Goal: Information Seeking & Learning: Learn about a topic

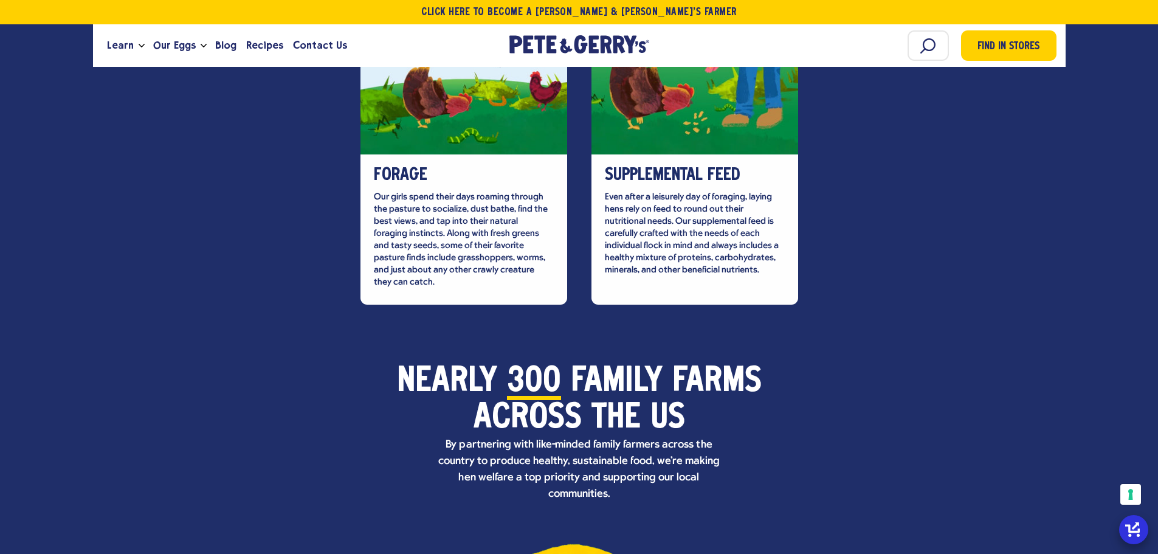
scroll to position [3709, 0]
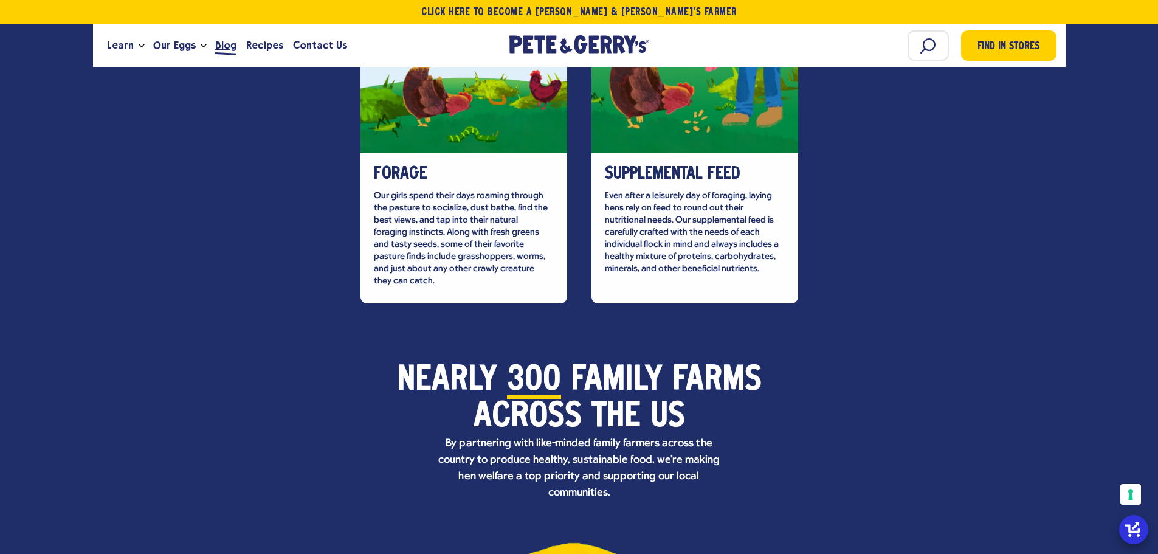
click at [219, 46] on span "Blog" at bounding box center [225, 45] width 21 height 15
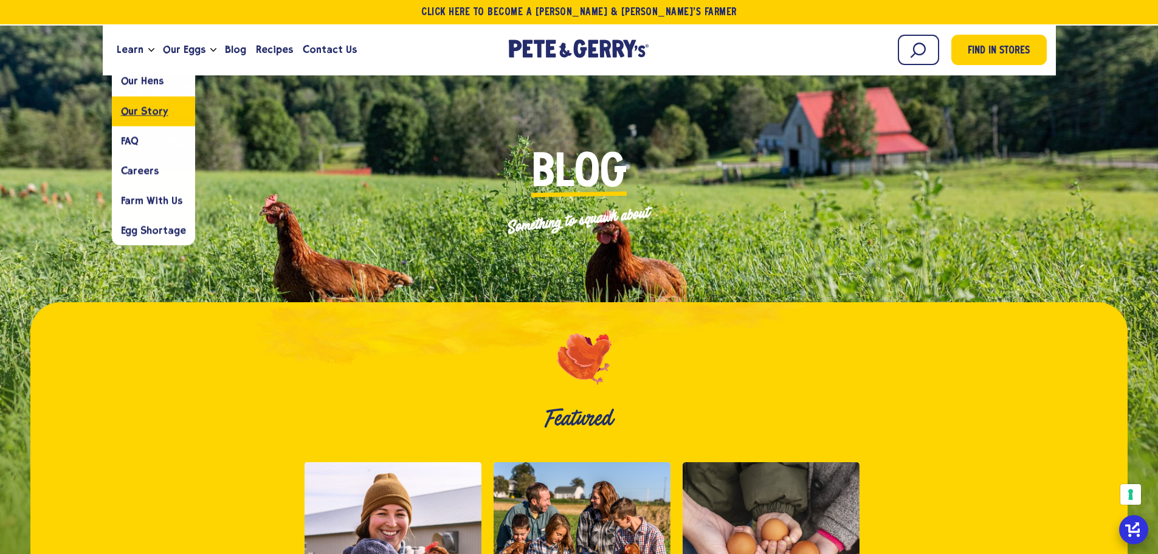
click at [136, 108] on span "Our Story" at bounding box center [144, 111] width 47 height 12
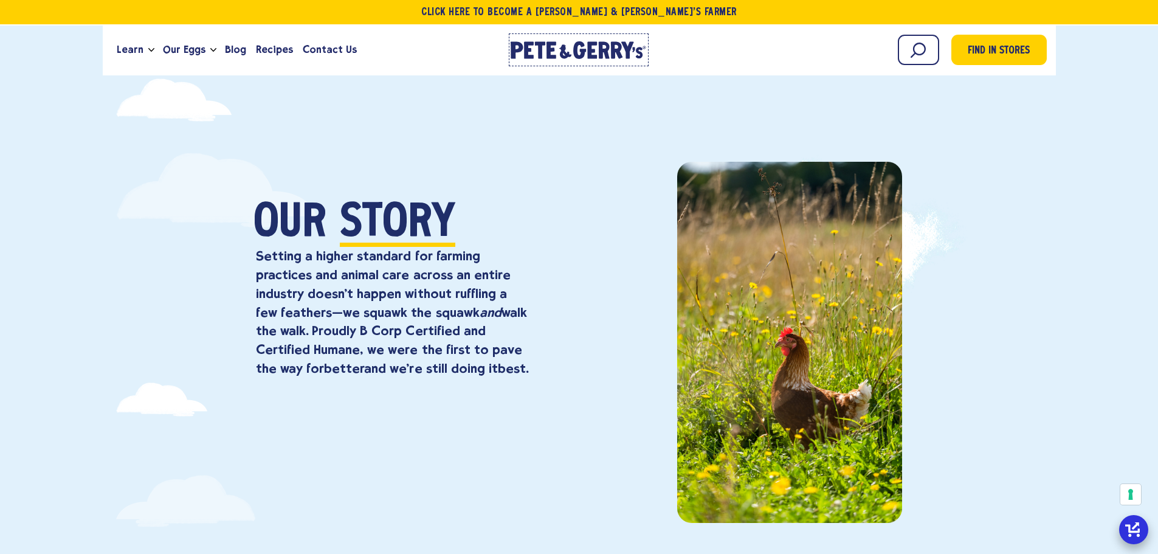
click at [540, 36] on link "[PERSON_NAME] & [PERSON_NAME]'s Homepage" at bounding box center [579, 49] width 140 height 33
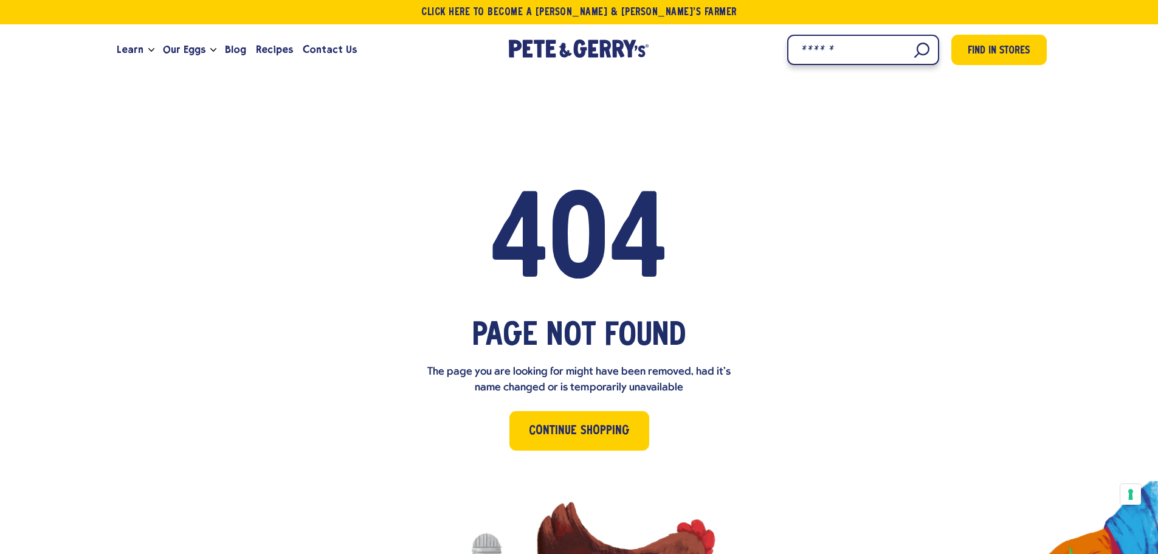
click at [907, 48] on input "Search" at bounding box center [863, 50] width 152 height 30
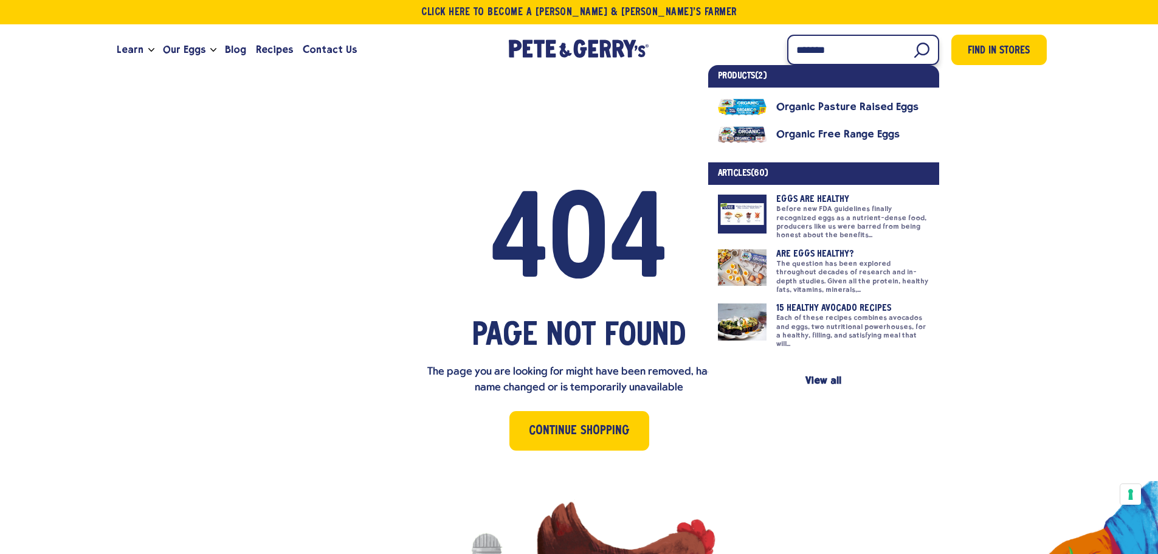
type input "*******"
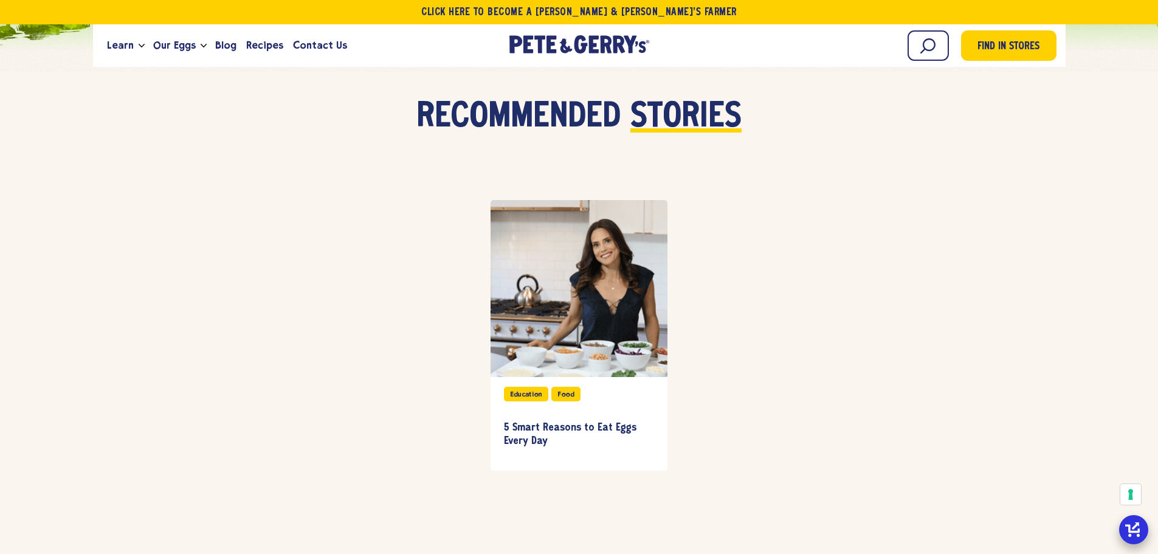
scroll to position [3352, 0]
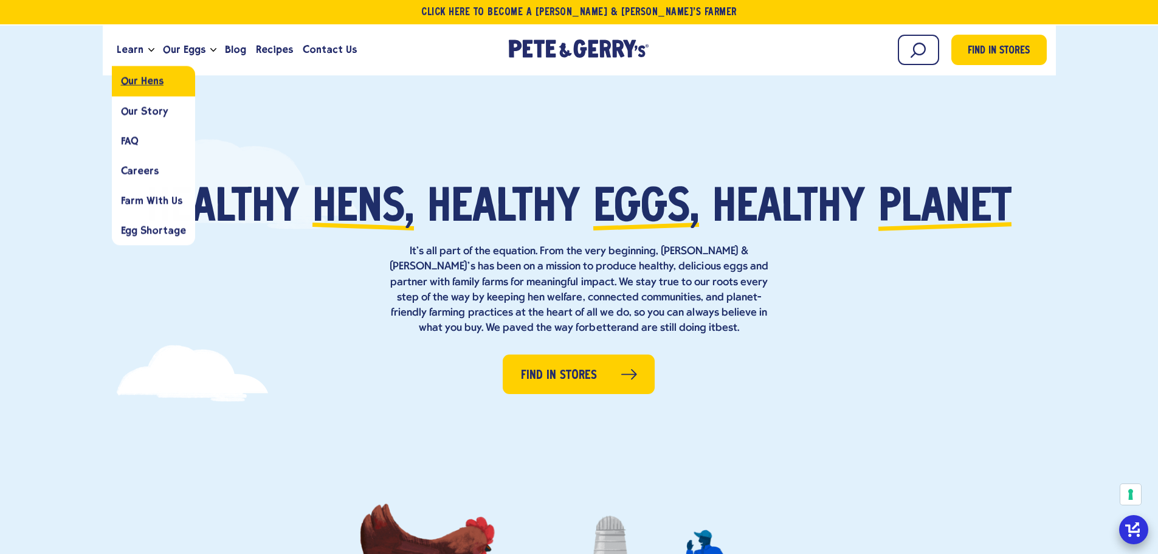
click at [146, 87] on link "Our Hens" at bounding box center [153, 81] width 83 height 30
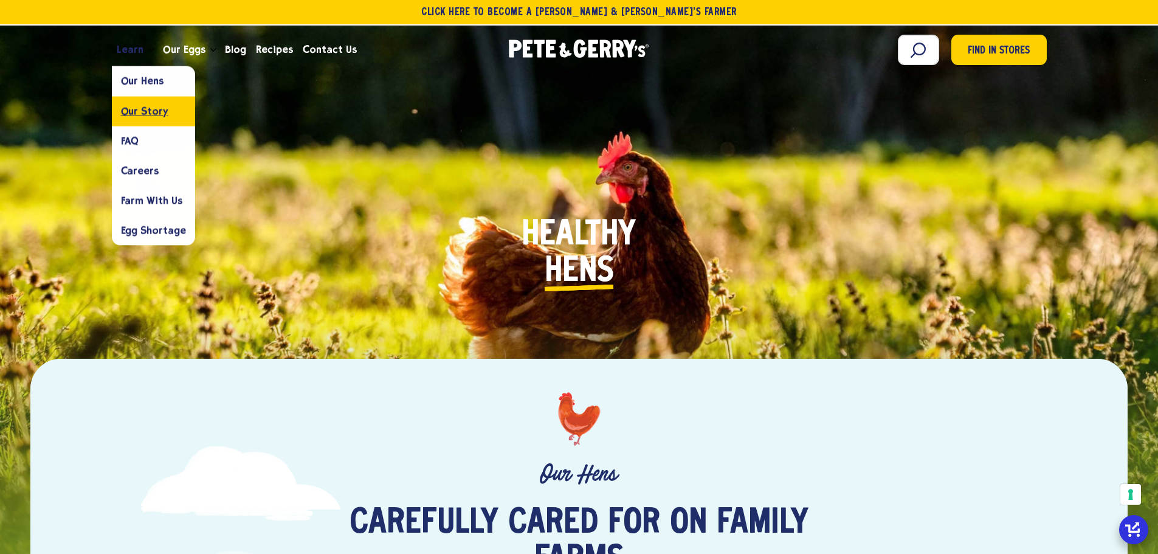
click at [137, 115] on span "Our Story" at bounding box center [144, 111] width 47 height 12
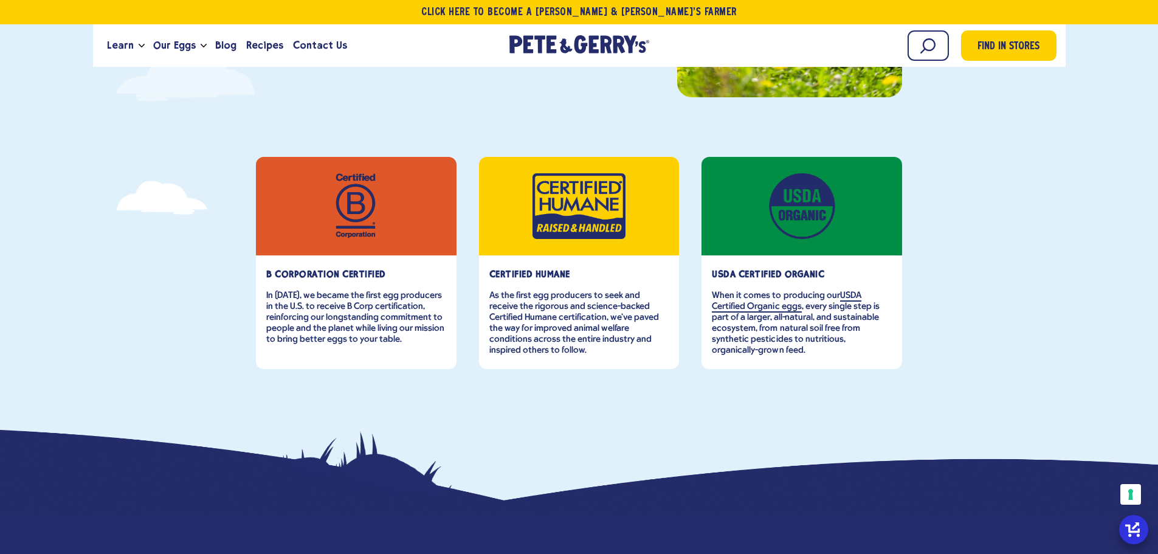
scroll to position [426, 0]
click at [223, 47] on span "Blog" at bounding box center [225, 45] width 21 height 15
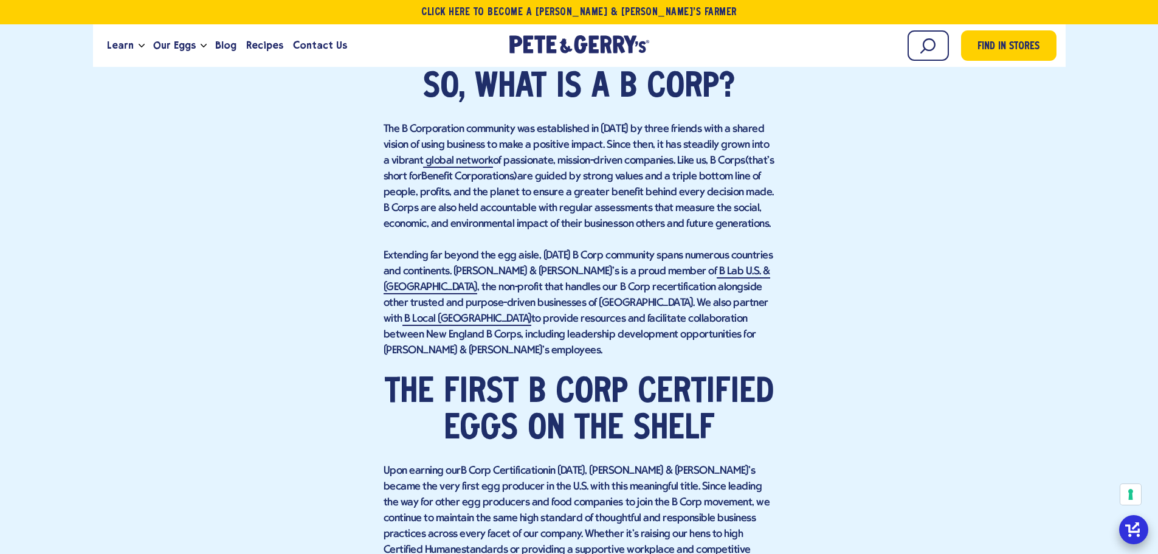
scroll to position [1094, 0]
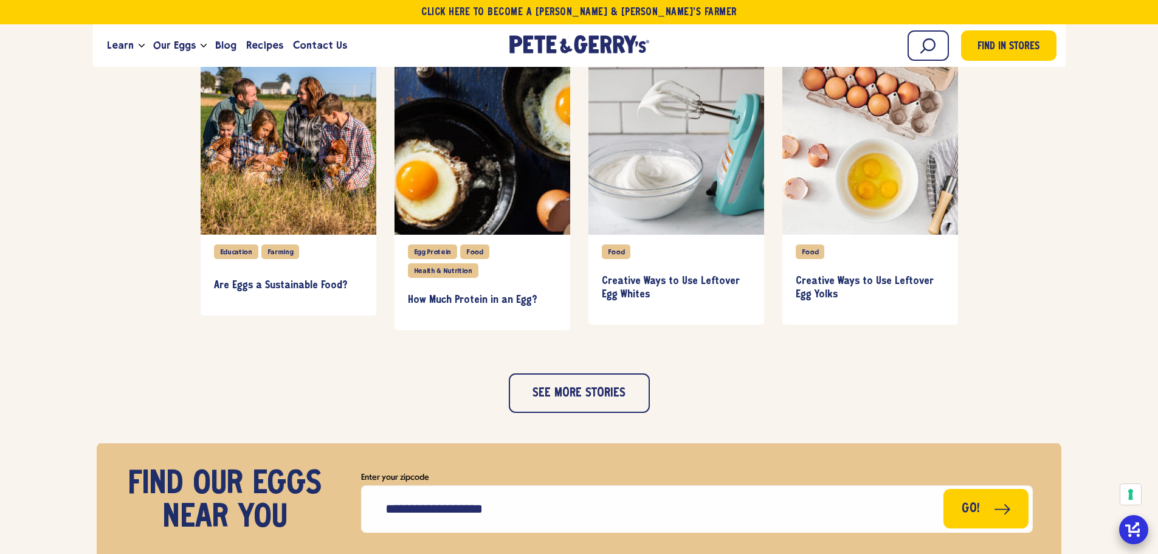
scroll to position [1216, 0]
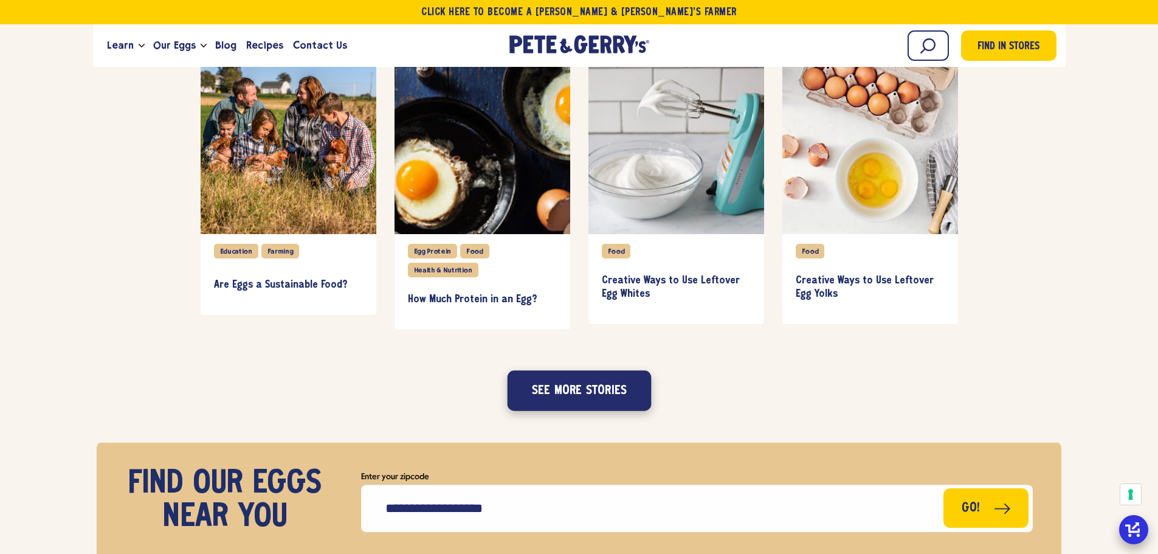
click at [559, 392] on button "See more stories" at bounding box center [579, 390] width 144 height 40
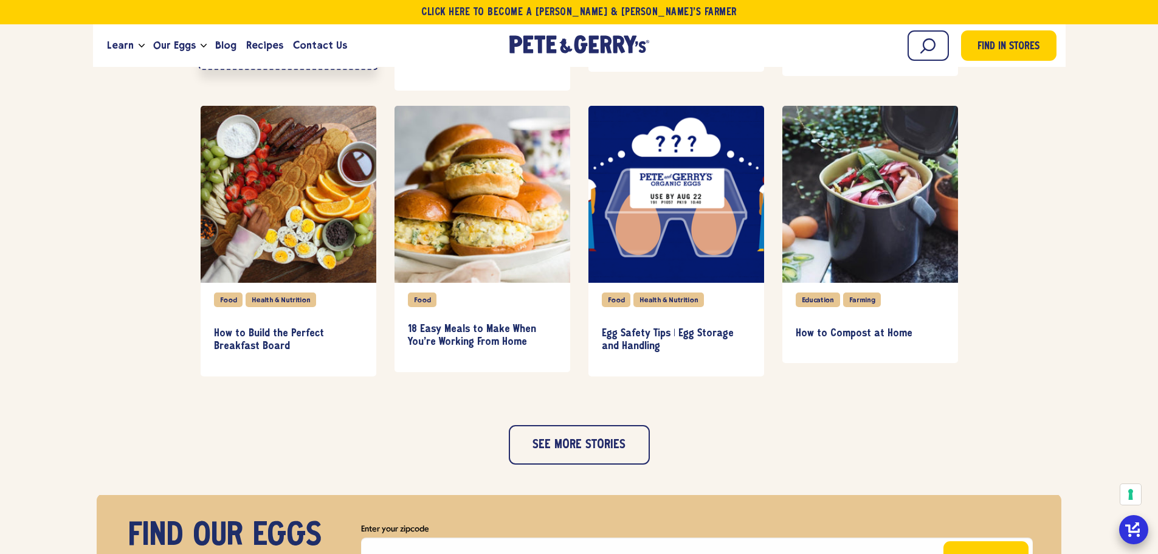
scroll to position [1763, 0]
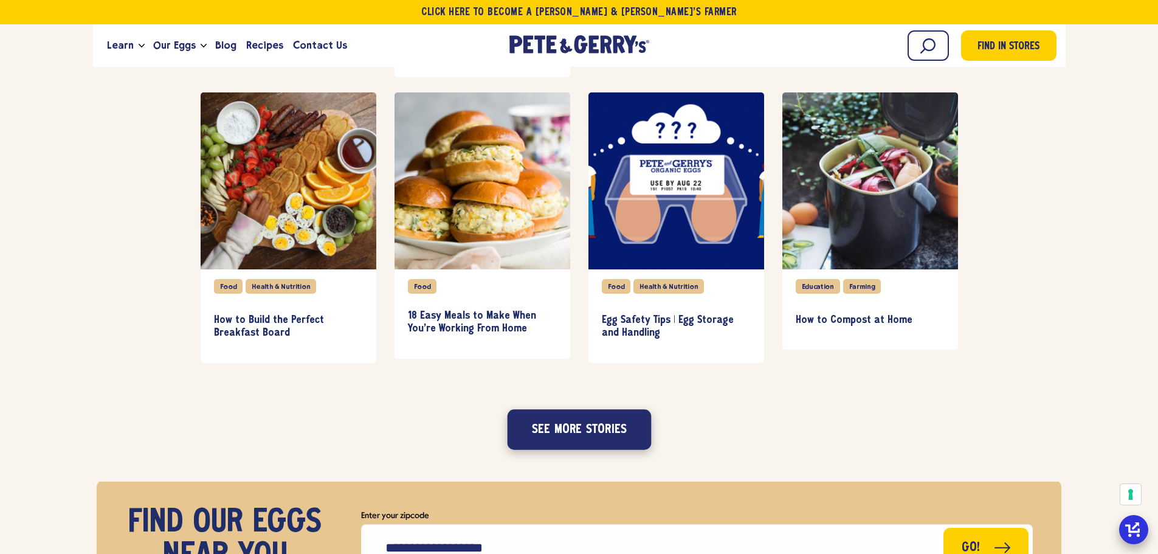
click at [569, 433] on button "See more stories" at bounding box center [579, 429] width 144 height 40
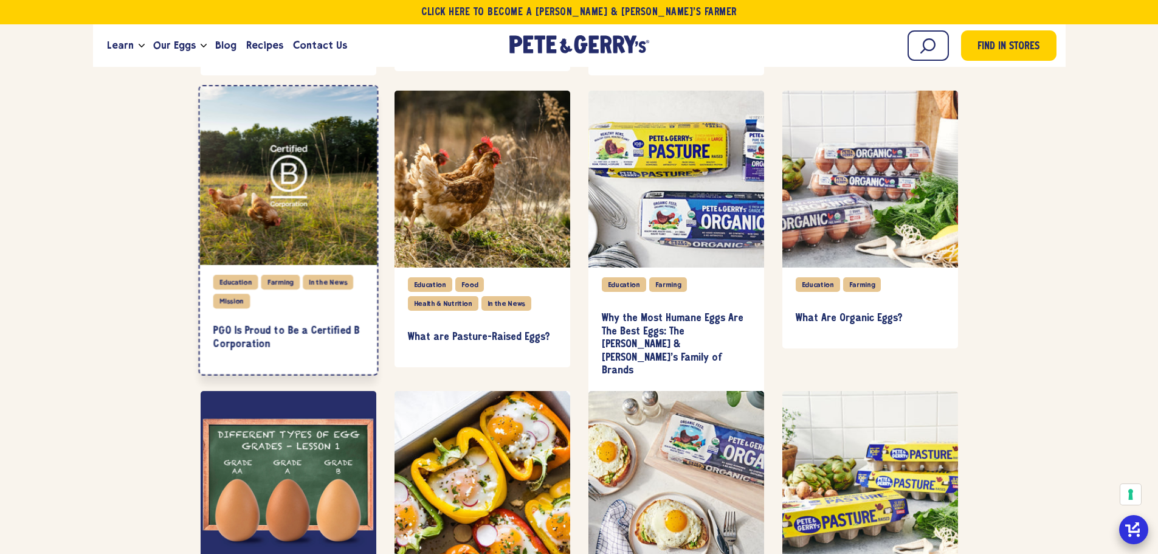
scroll to position [2128, 0]
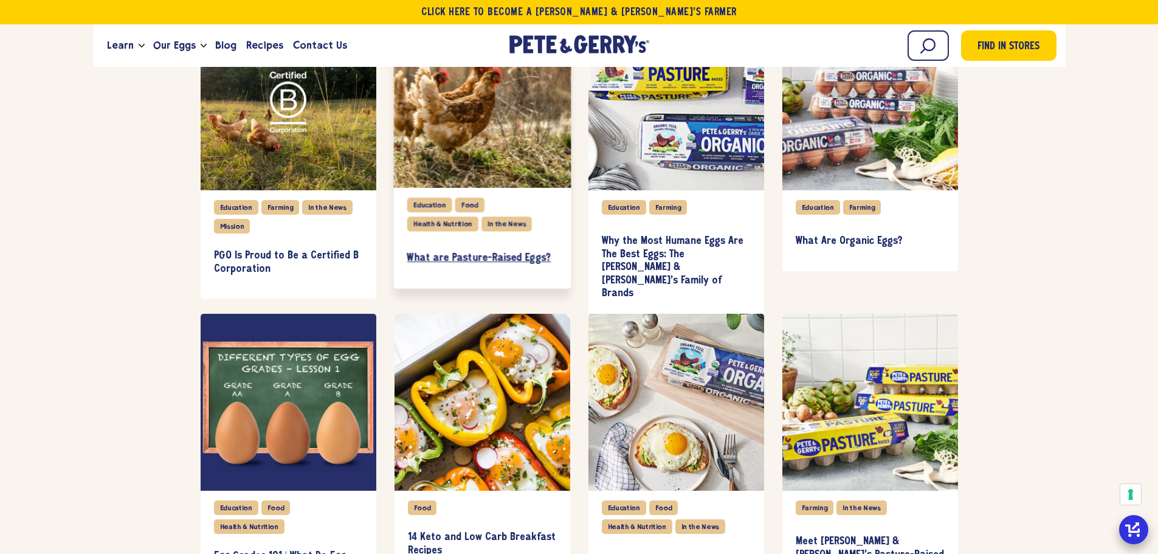
click at [495, 246] on link "What are Pasture-Raised Eggs?" at bounding box center [482, 258] width 150 height 35
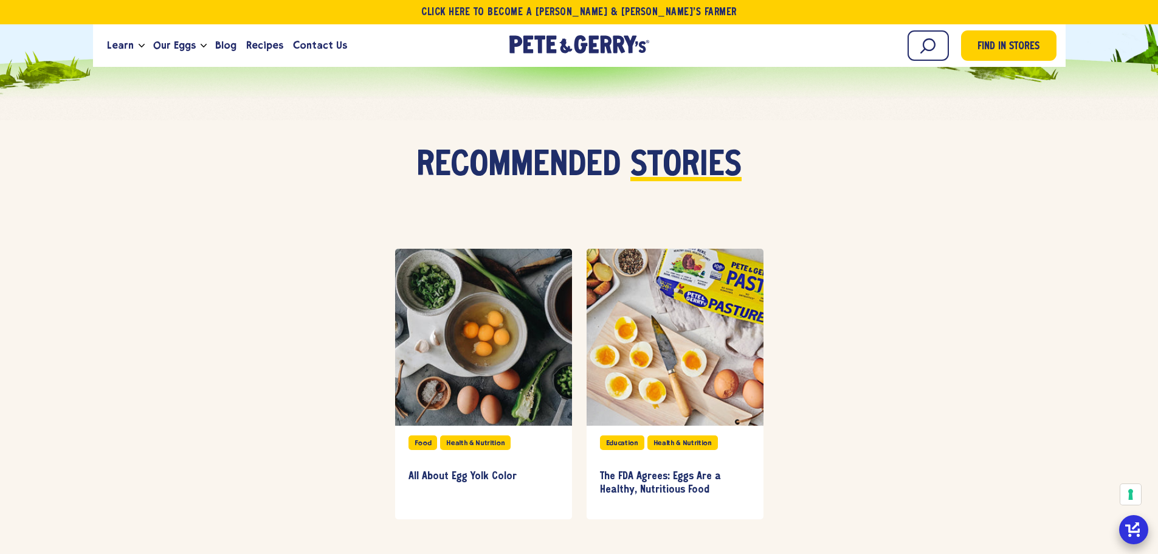
scroll to position [2736, 0]
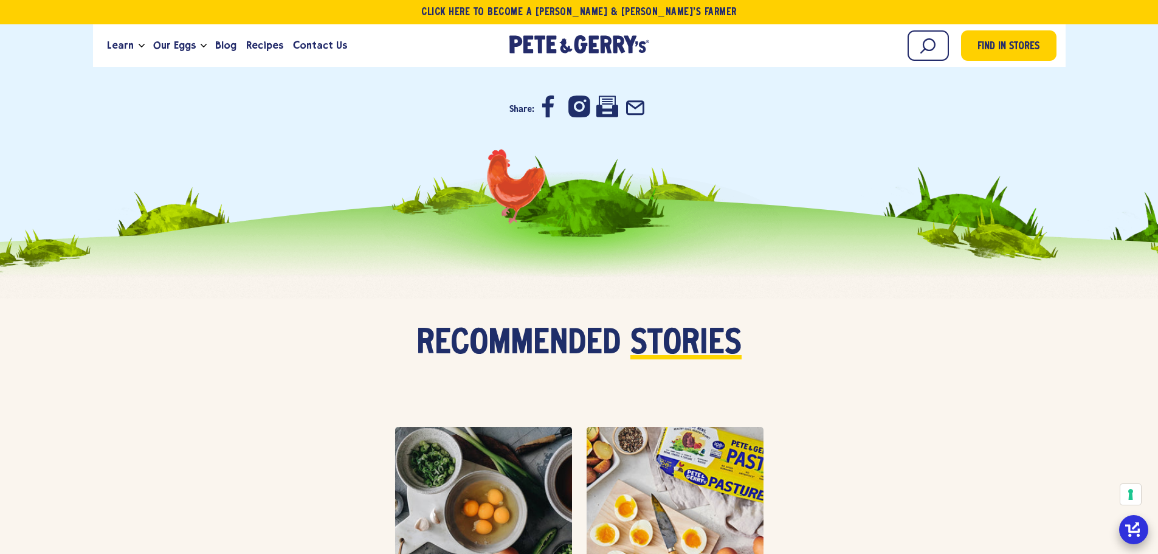
scroll to position [2918, 0]
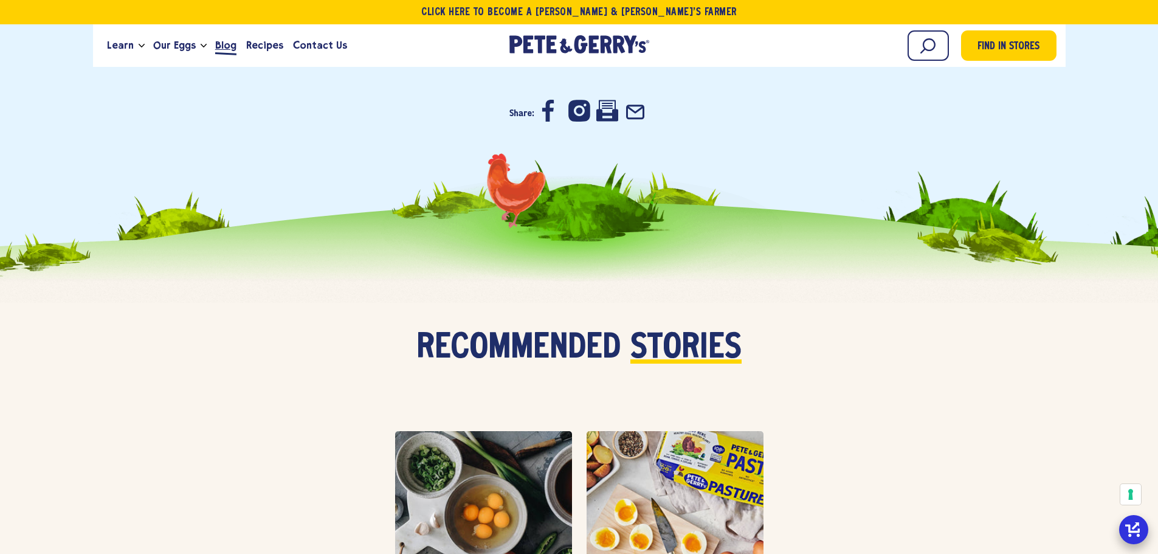
click at [218, 40] on span "Blog" at bounding box center [225, 45] width 21 height 15
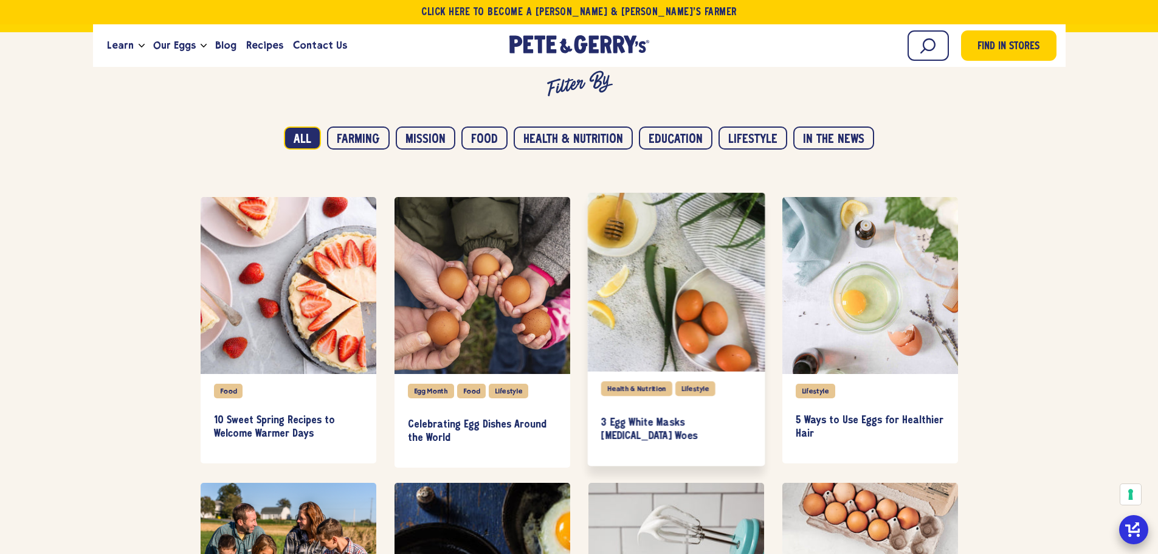
scroll to position [851, 0]
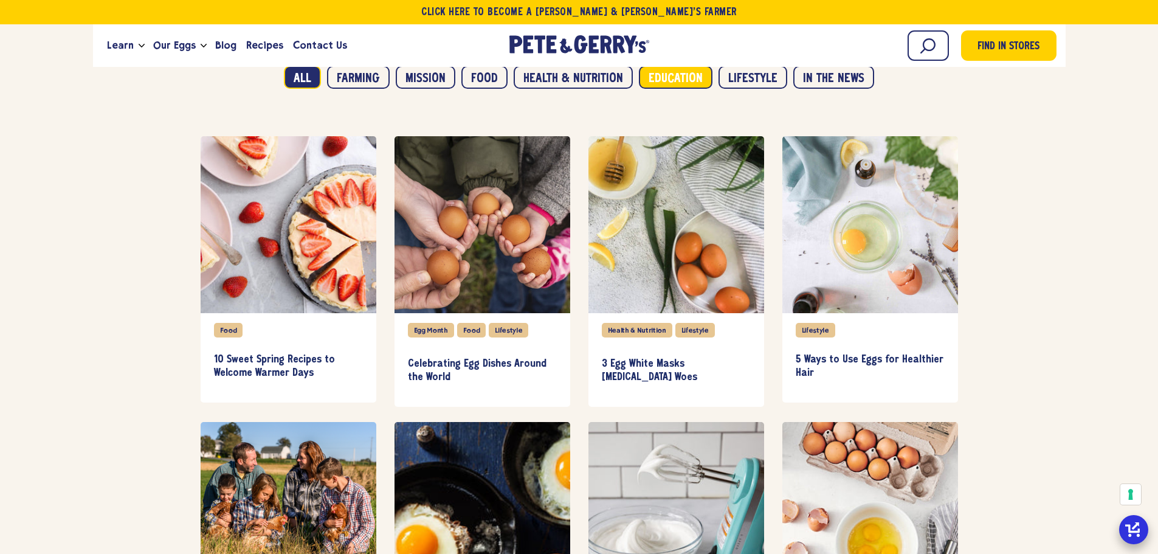
click at [683, 77] on button "Education" at bounding box center [676, 77] width 74 height 23
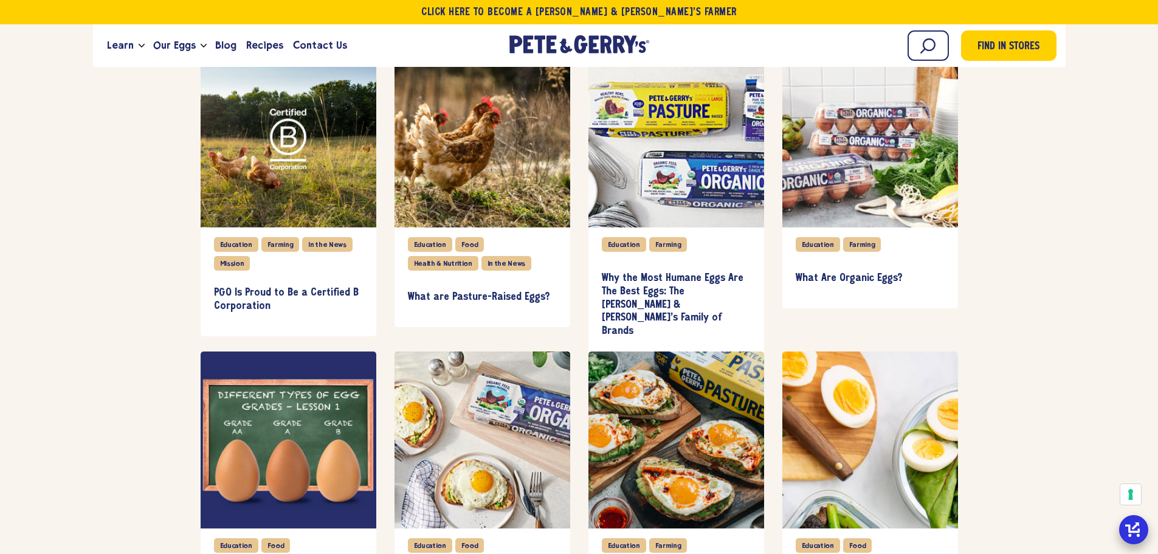
scroll to position [1216, 0]
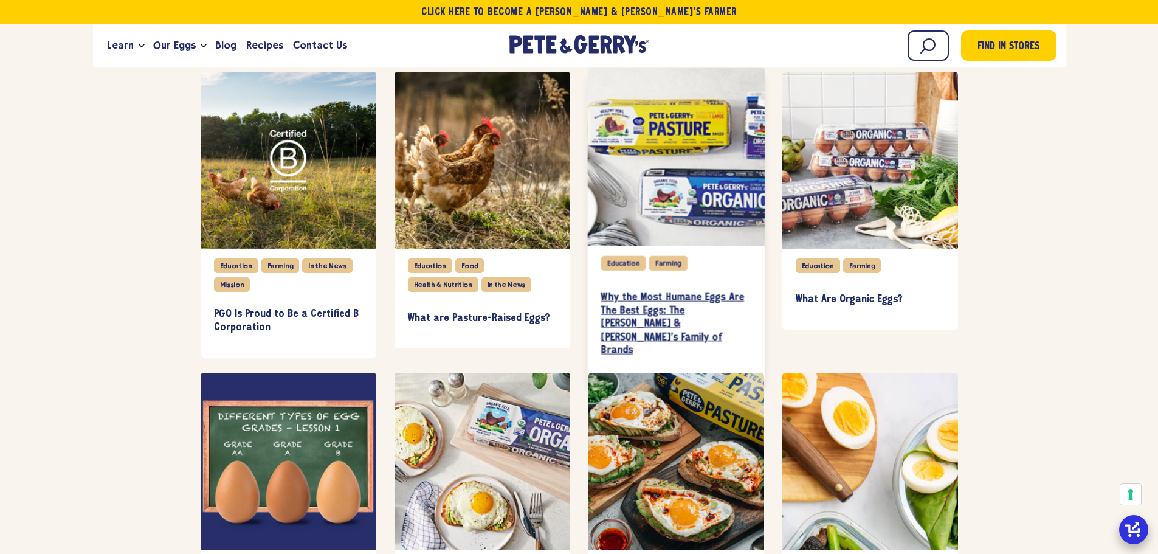
click at [681, 309] on h3 "Why the Most Humane Eggs Are The Best Eggs: The [PERSON_NAME] & [PERSON_NAME]’s…" at bounding box center [676, 324] width 150 height 66
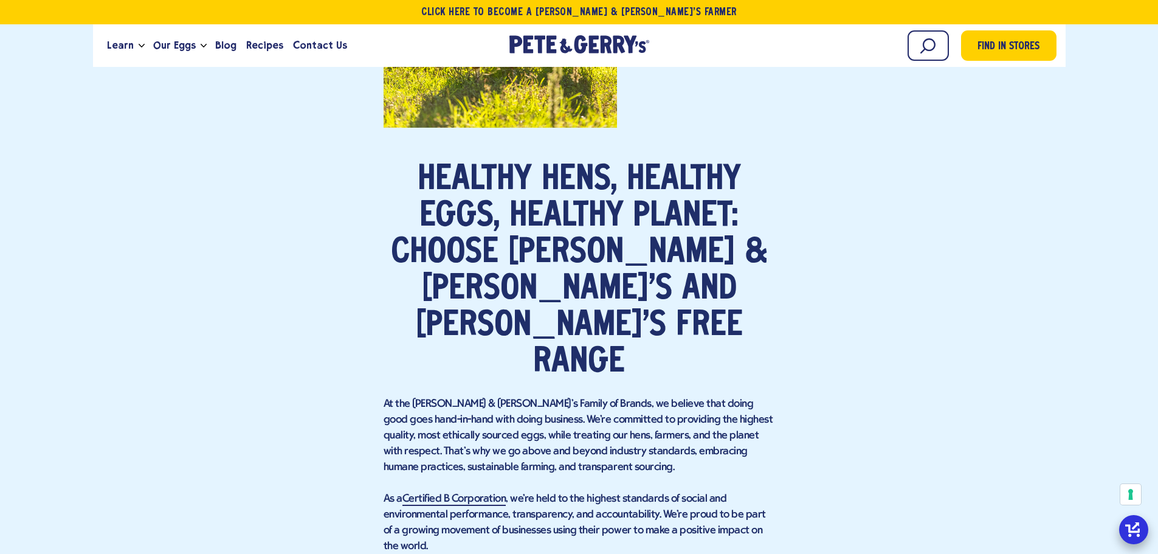
scroll to position [8025, 0]
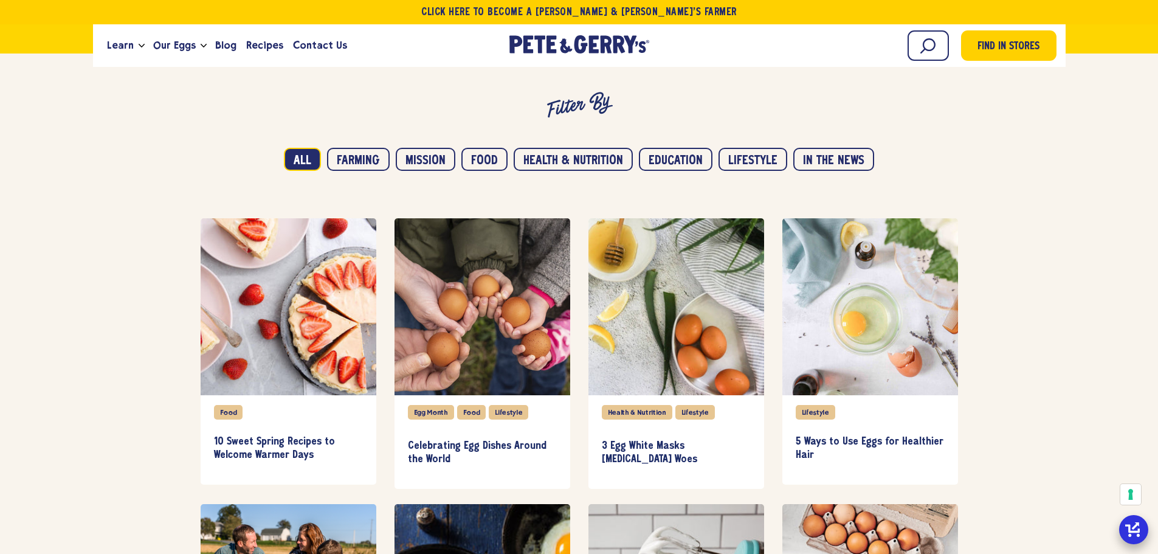
scroll to position [790, 0]
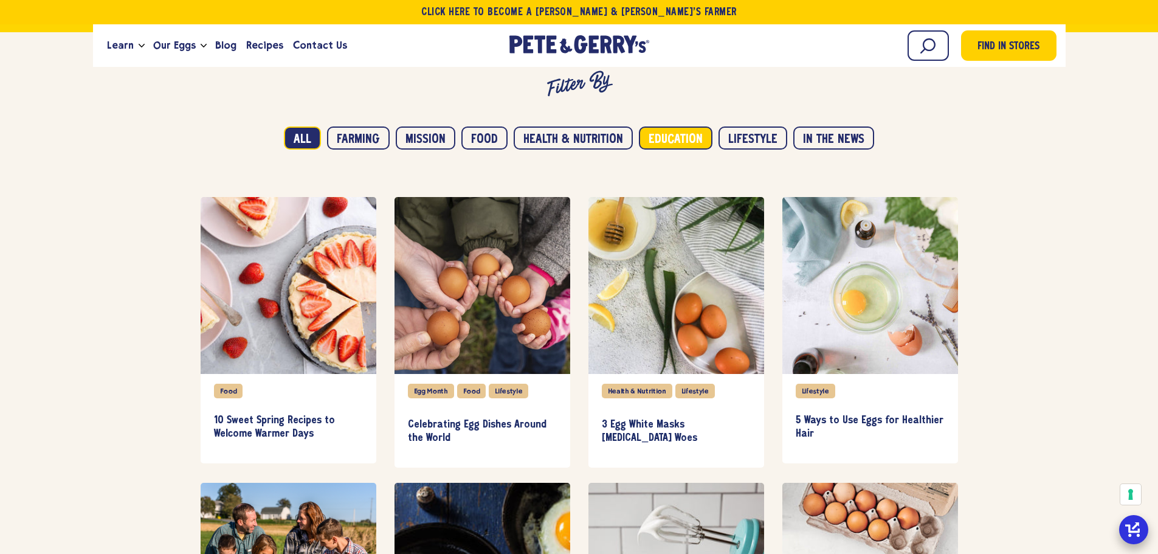
click at [677, 139] on button "Education" at bounding box center [676, 137] width 74 height 23
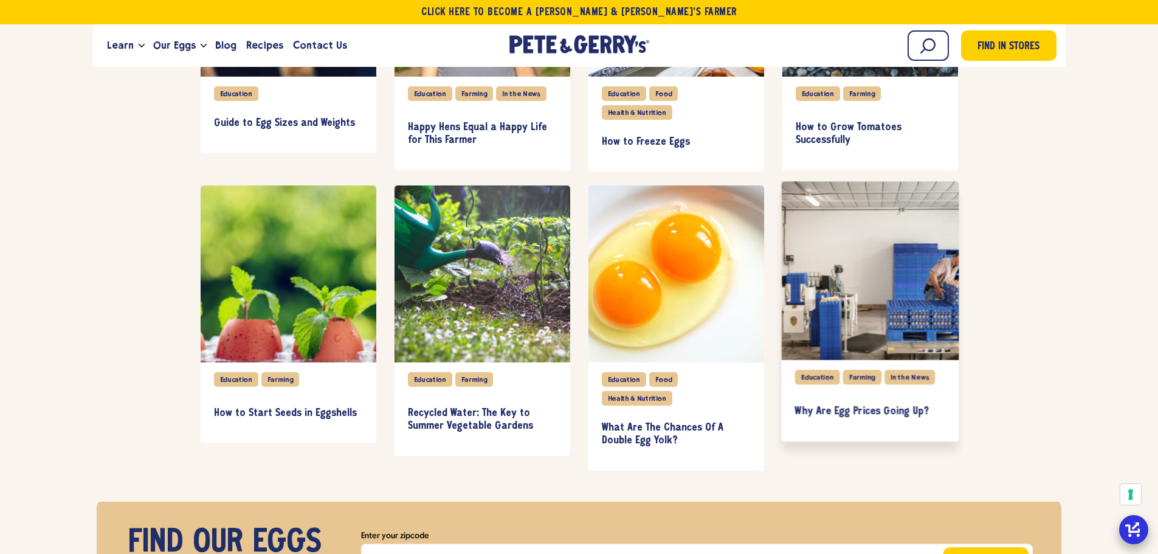
scroll to position [2432, 0]
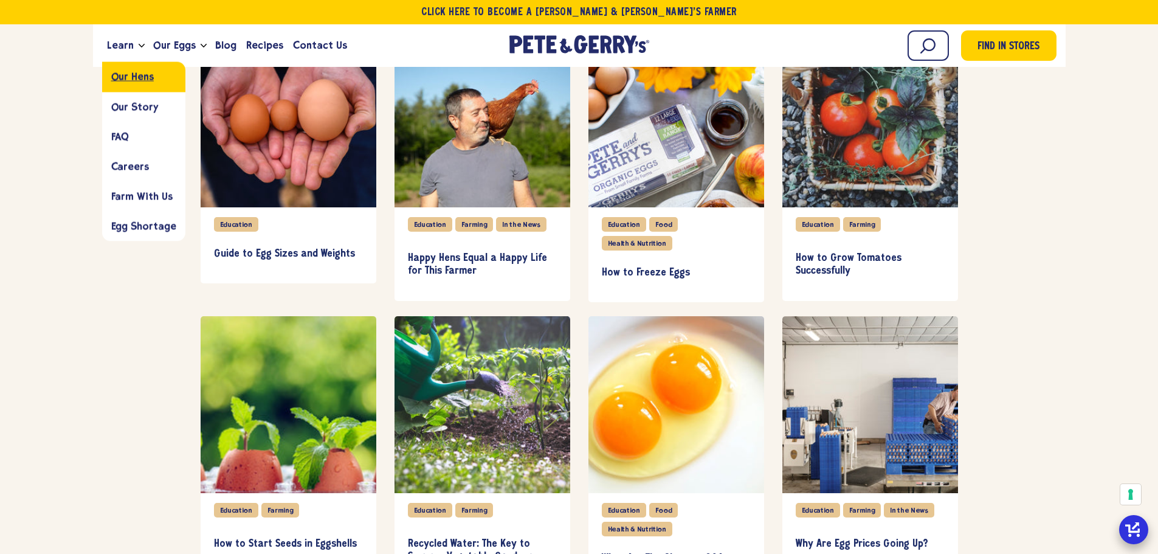
click at [126, 75] on span "Our Hens" at bounding box center [132, 77] width 43 height 12
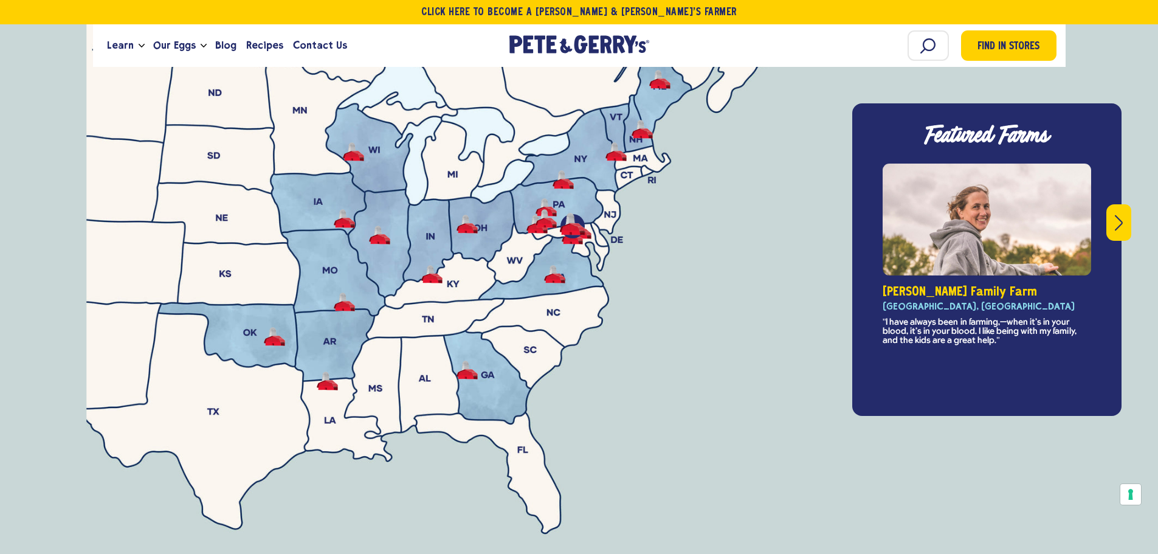
scroll to position [4377, 0]
click at [1117, 214] on icon "Next" at bounding box center [1119, 222] width 8 height 16
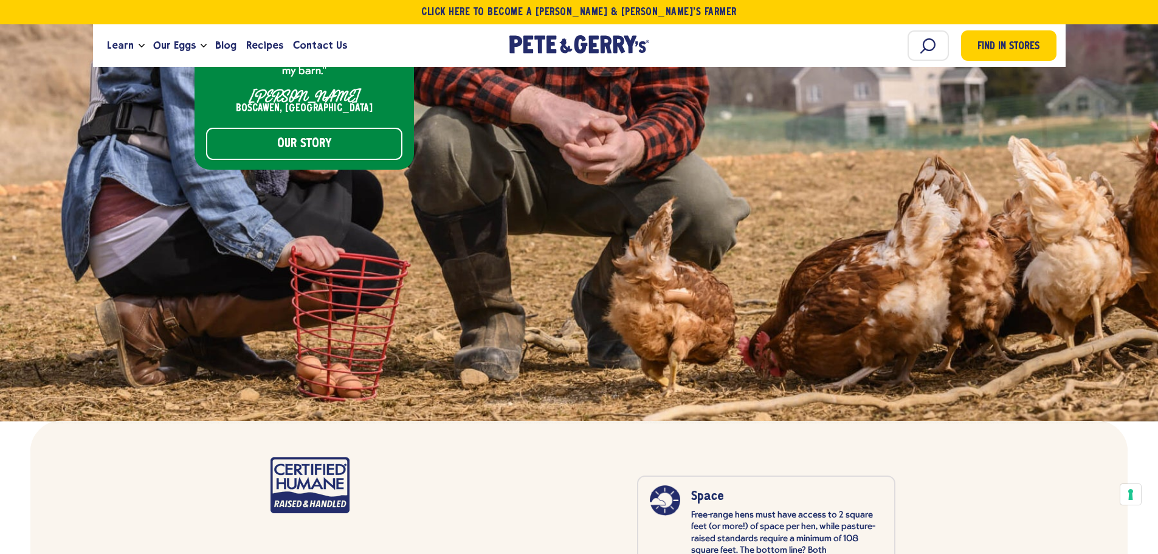
scroll to position [4803, 0]
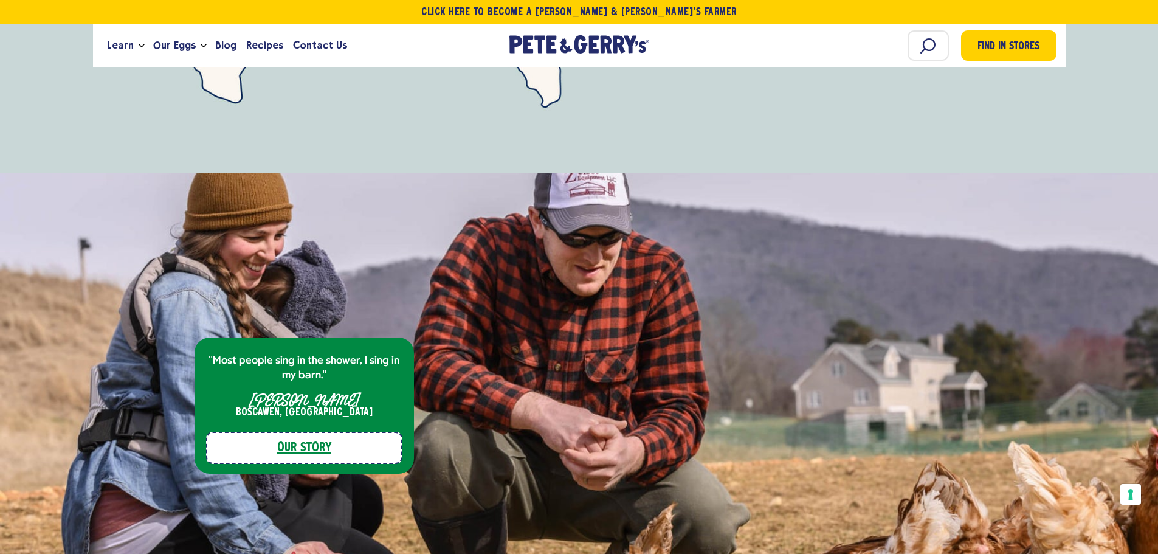
click at [328, 432] on link "Our Story" at bounding box center [304, 448] width 196 height 32
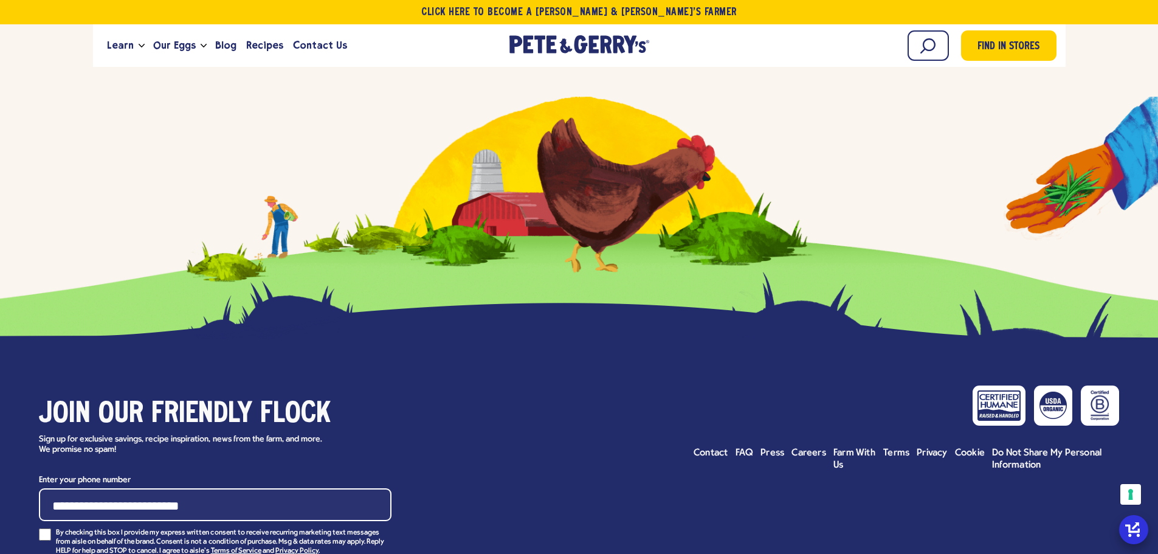
scroll to position [5411, 0]
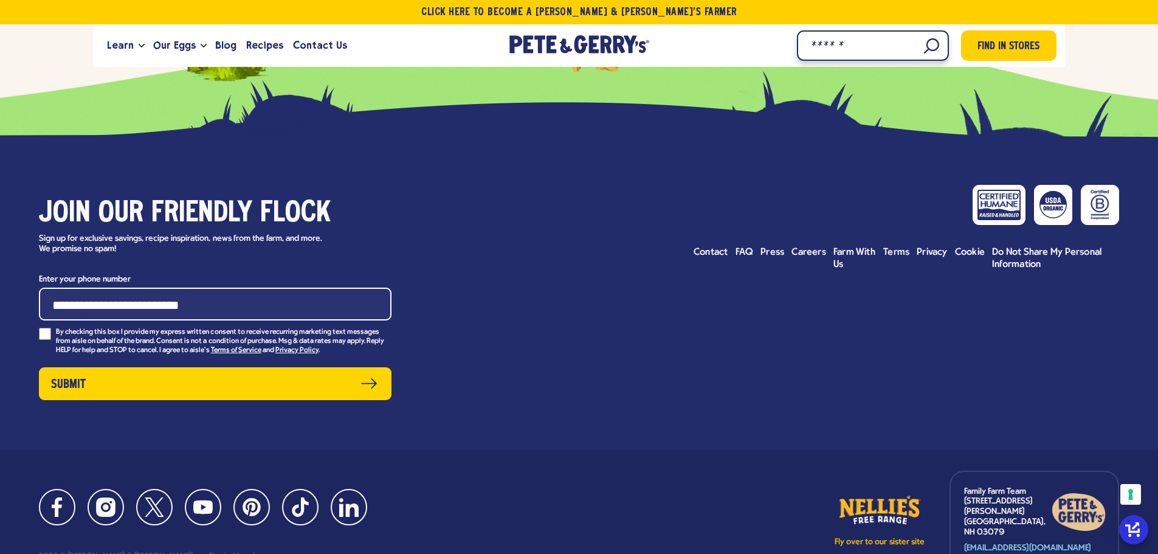
click at [935, 50] on input "Search" at bounding box center [873, 45] width 152 height 30
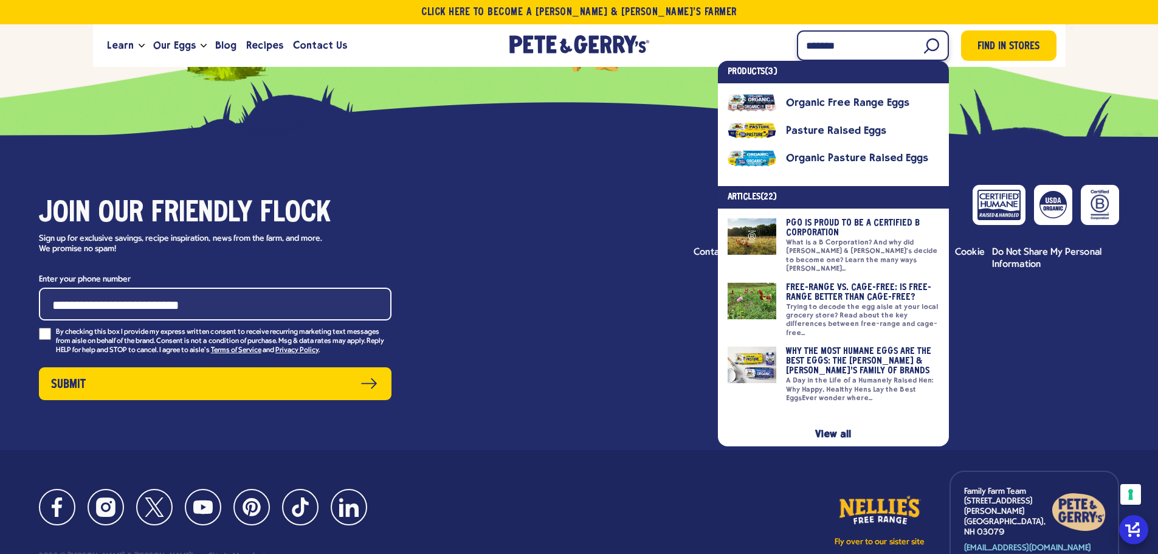
type input "*******"
click at [795, 347] on link at bounding box center [834, 374] width 212 height 55
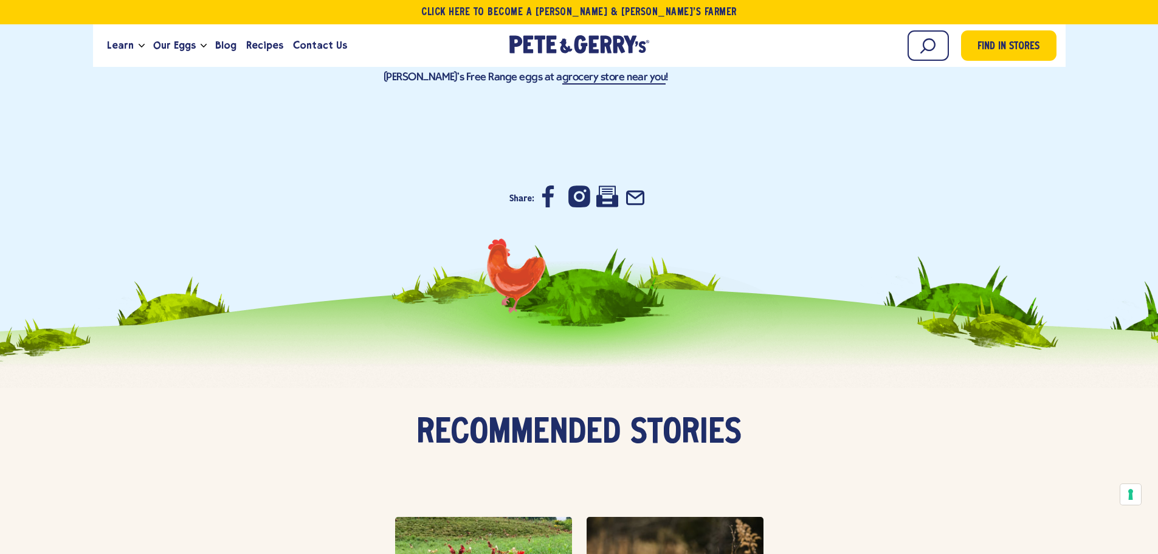
scroll to position [8487, 0]
click at [576, 43] on icon at bounding box center [580, 46] width 13 height 18
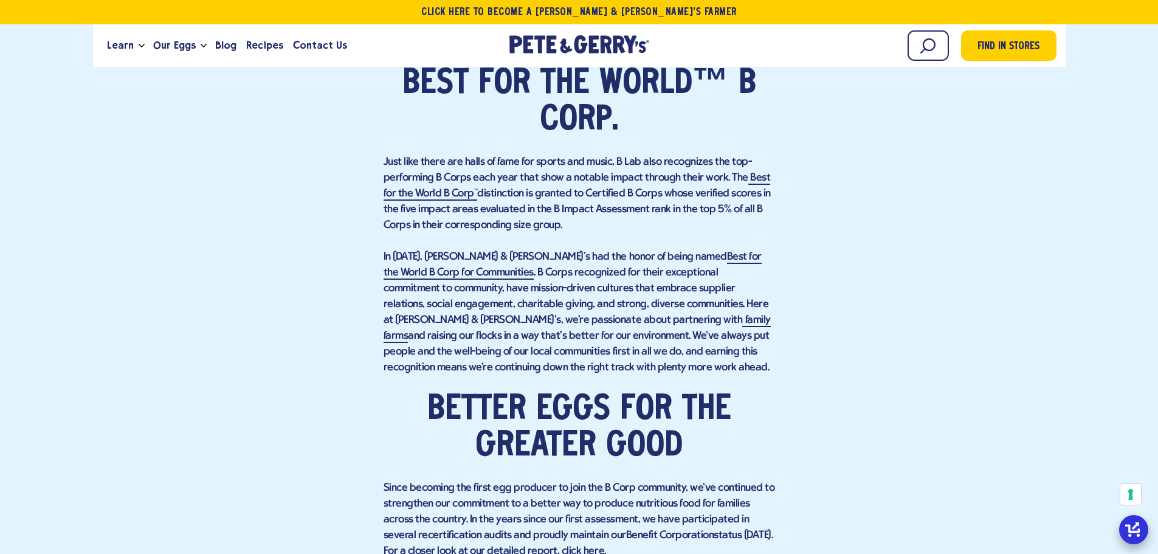
scroll to position [2925, 0]
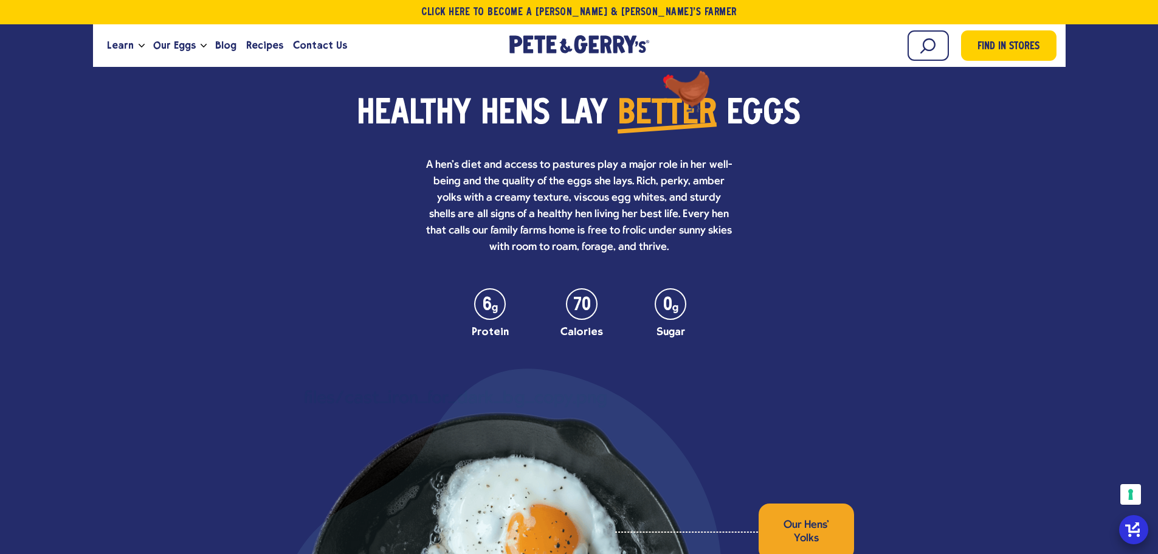
scroll to position [3253, 0]
click at [871, 317] on ul "6 g Protein 70 Calories 0 g Sugar" at bounding box center [578, 313] width 795 height 49
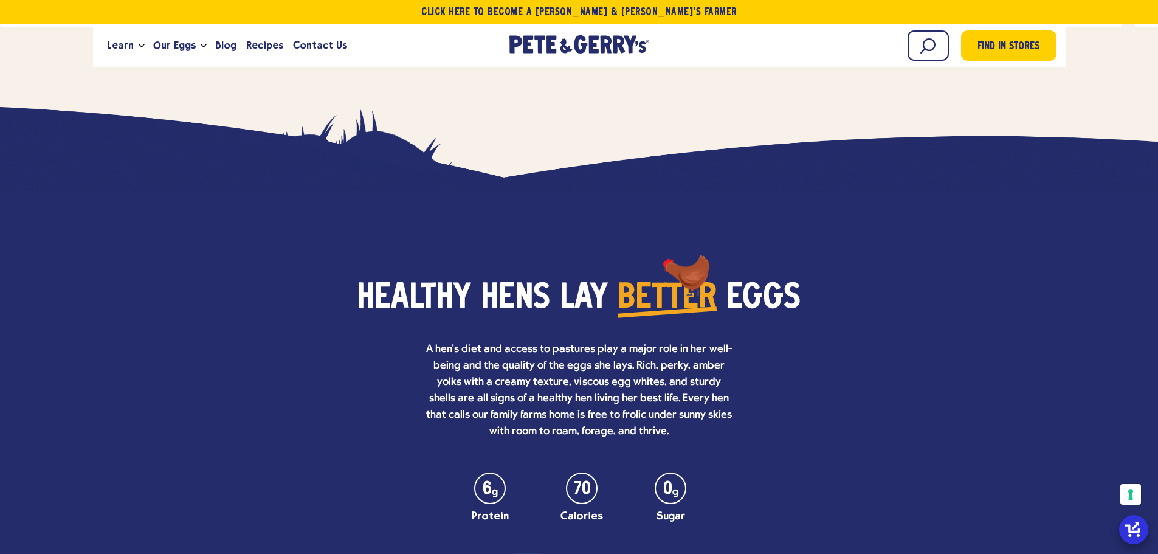
scroll to position [3162, 0]
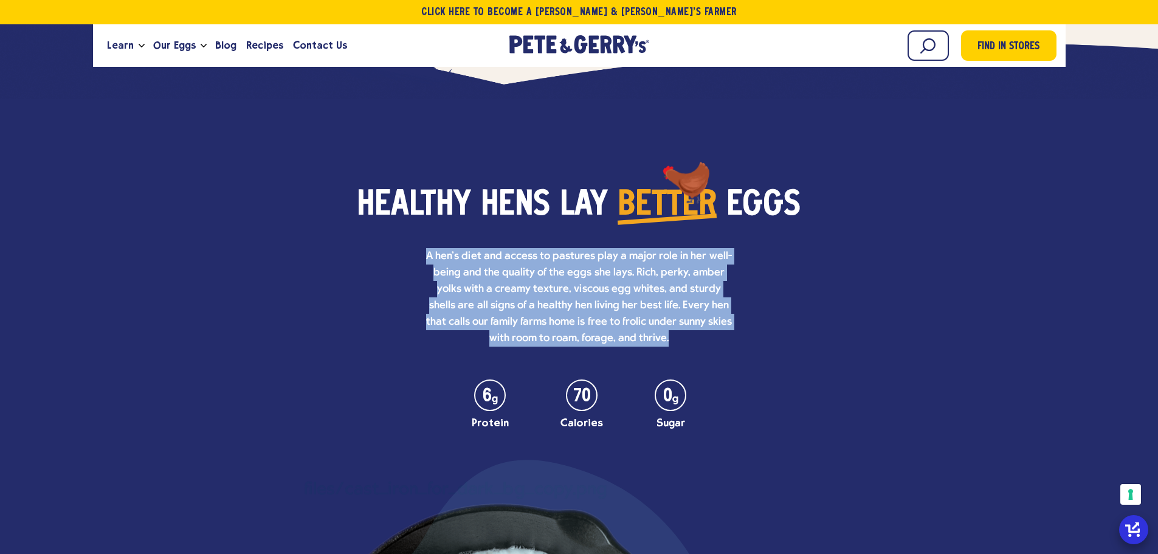
drag, startPoint x: 430, startPoint y: 251, endPoint x: 682, endPoint y: 331, distance: 264.2
click at [682, 331] on p "A hen's diet and access to pastures play a major role in her well-being and the…" at bounding box center [578, 297] width 311 height 98
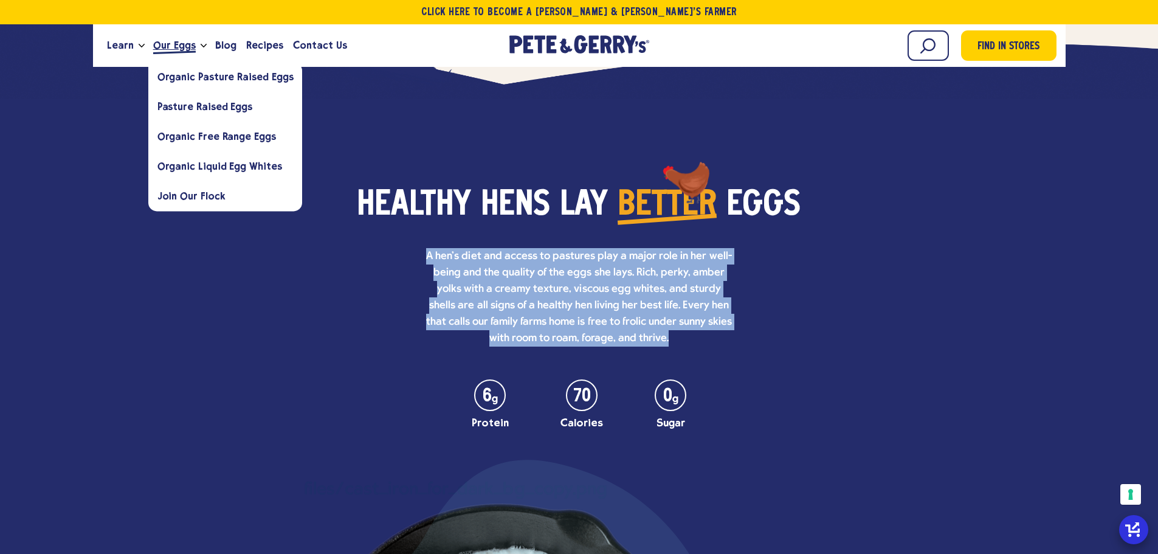
click at [160, 49] on span "Our Eggs" at bounding box center [174, 45] width 43 height 15
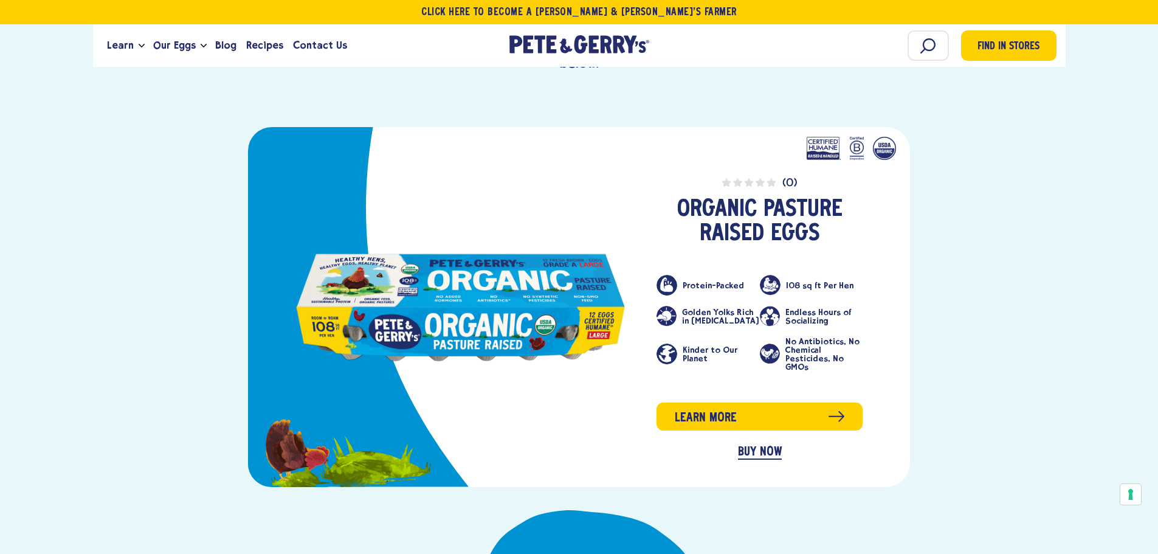
scroll to position [486, 0]
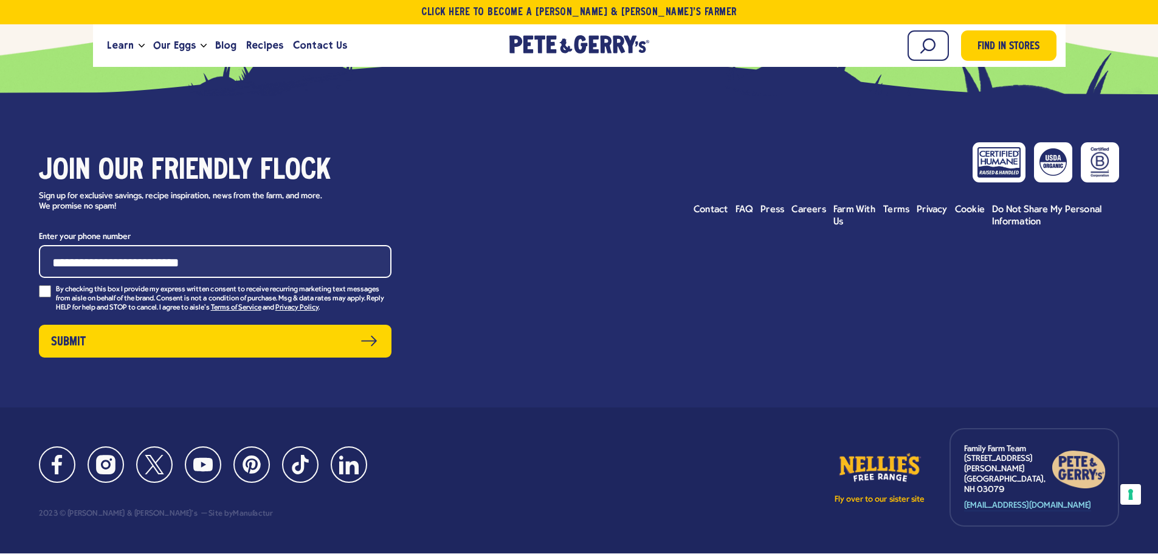
scroll to position [5463, 0]
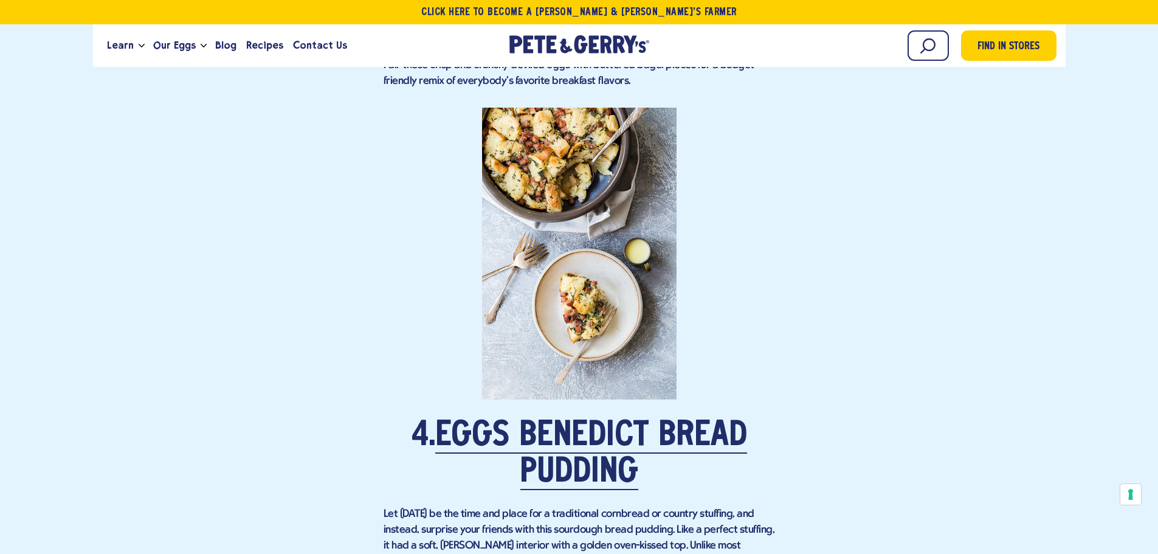
scroll to position [3222, 0]
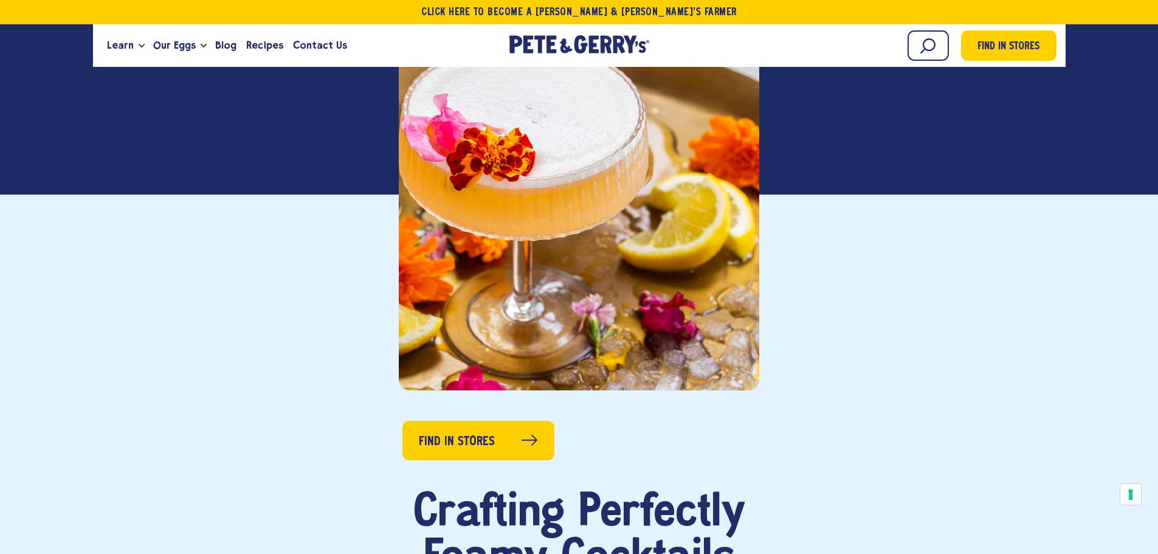
scroll to position [61, 0]
